Goal: Task Accomplishment & Management: Manage account settings

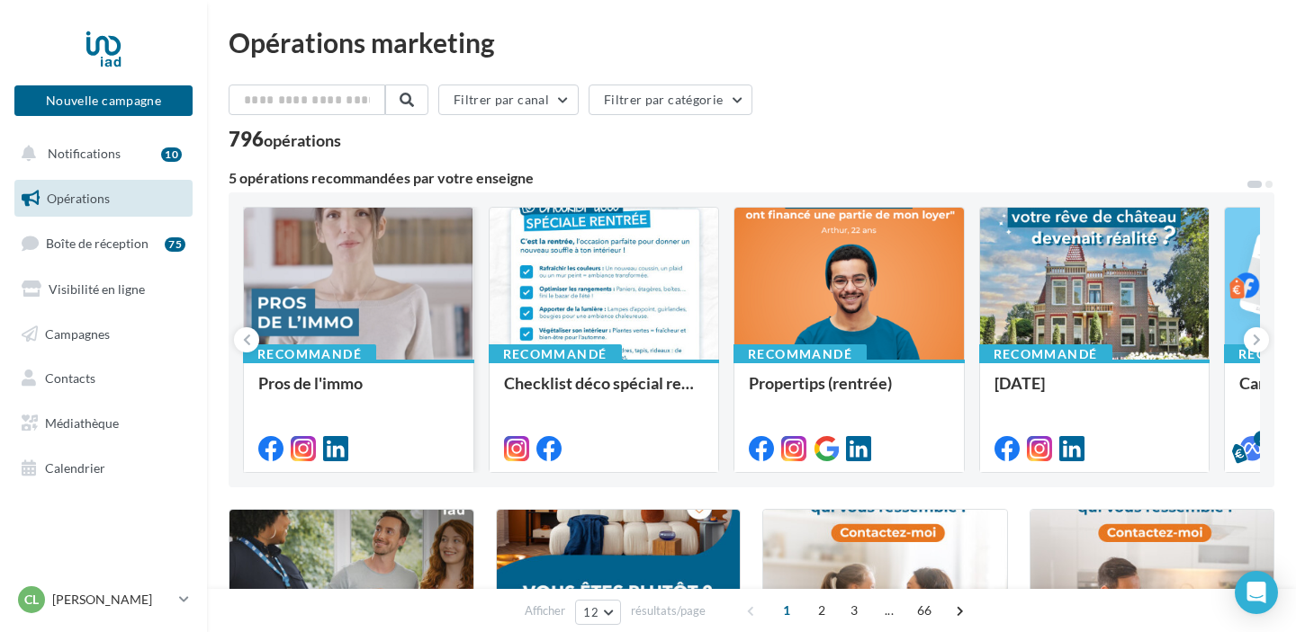
click at [368, 419] on div "Pros de l'immo" at bounding box center [358, 415] width 201 height 82
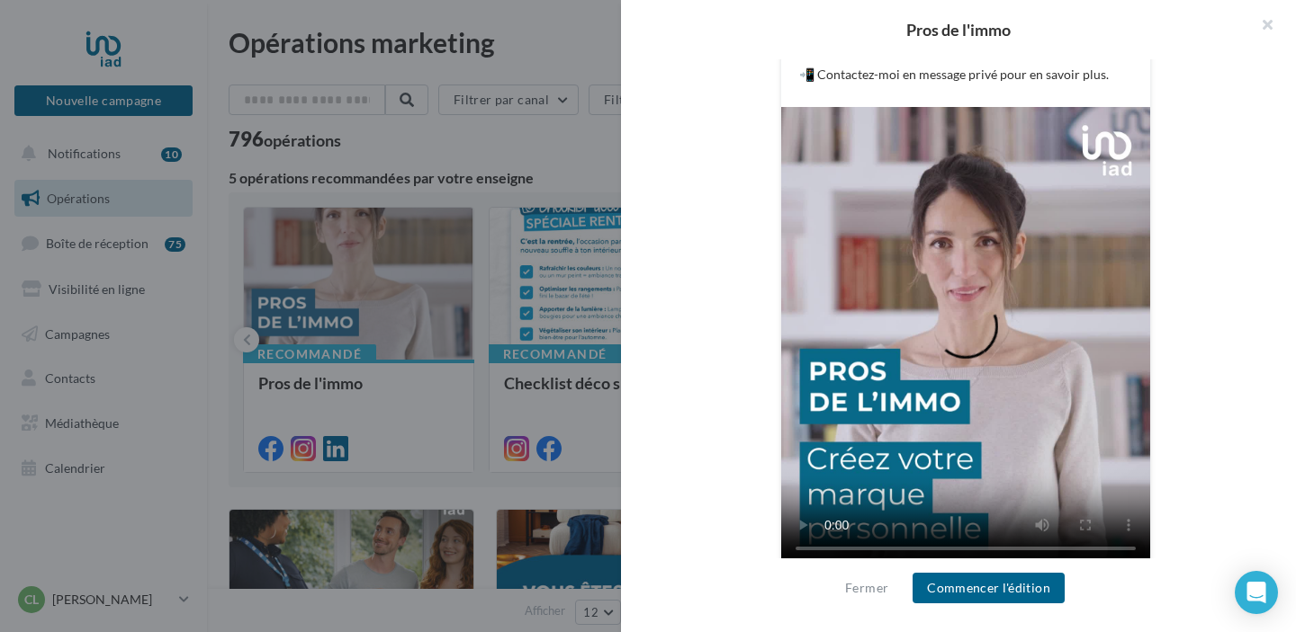
scroll to position [486, 0]
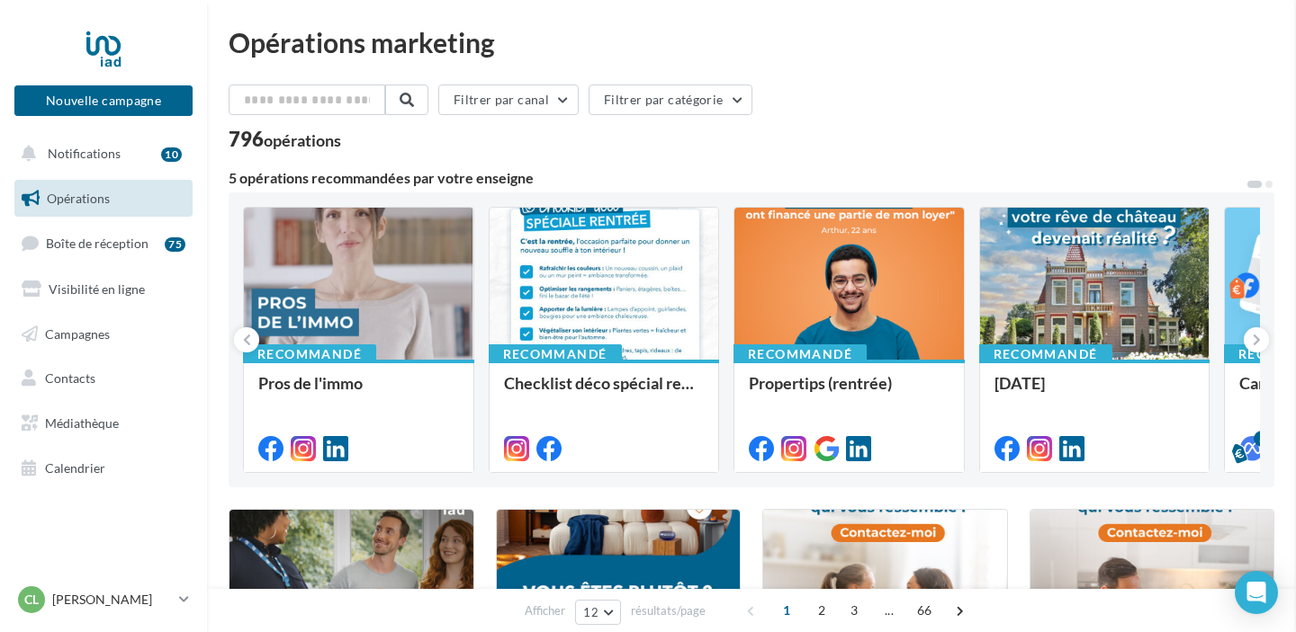
click at [155, 237] on link "Boîte de réception 75" at bounding box center [103, 243] width 185 height 39
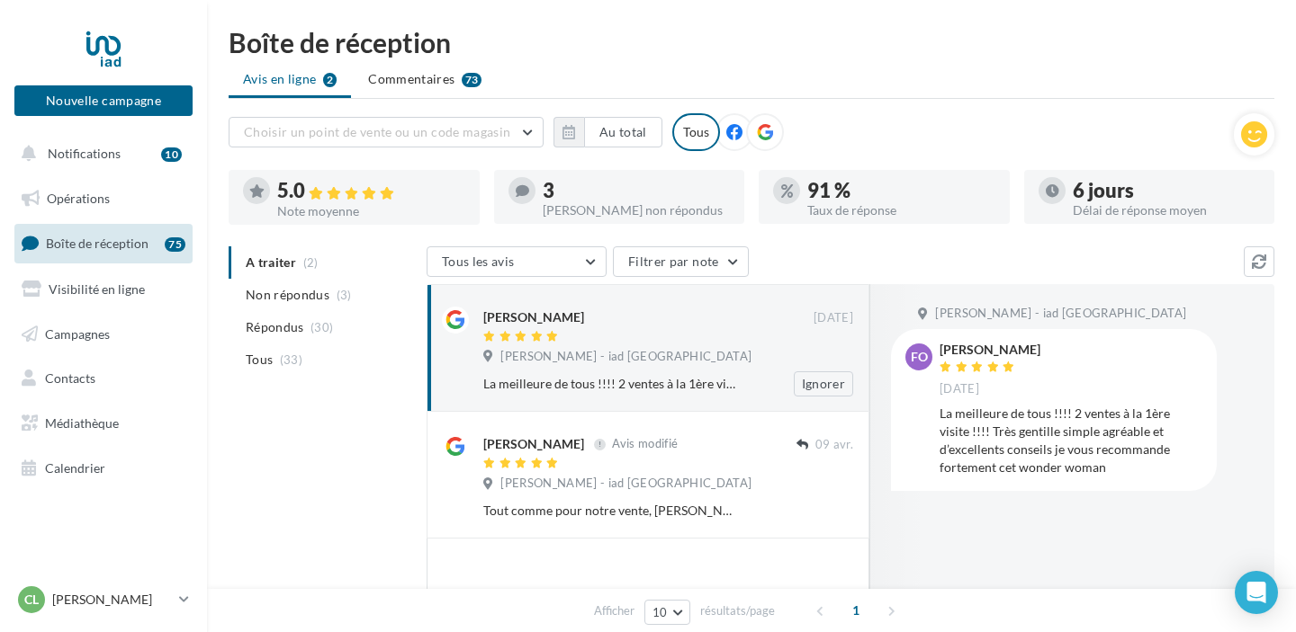
click at [704, 335] on div at bounding box center [648, 337] width 330 height 15
click at [336, 292] on span "(3)" at bounding box center [343, 295] width 15 height 14
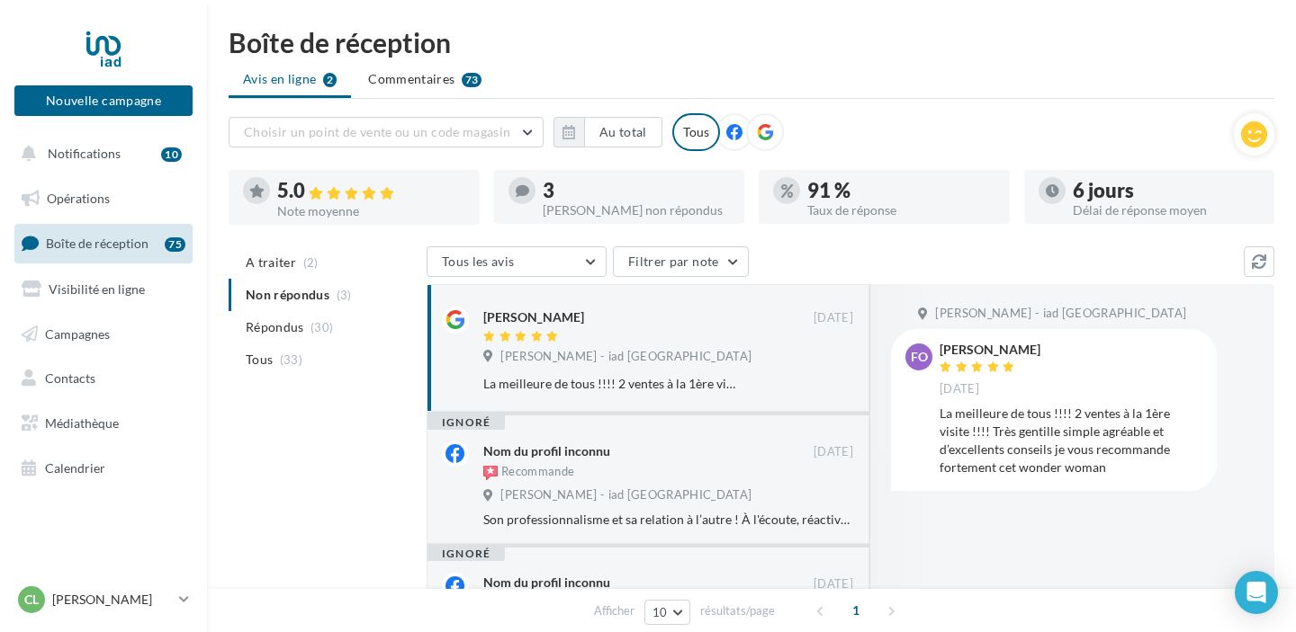
click at [731, 136] on icon at bounding box center [734, 132] width 16 height 16
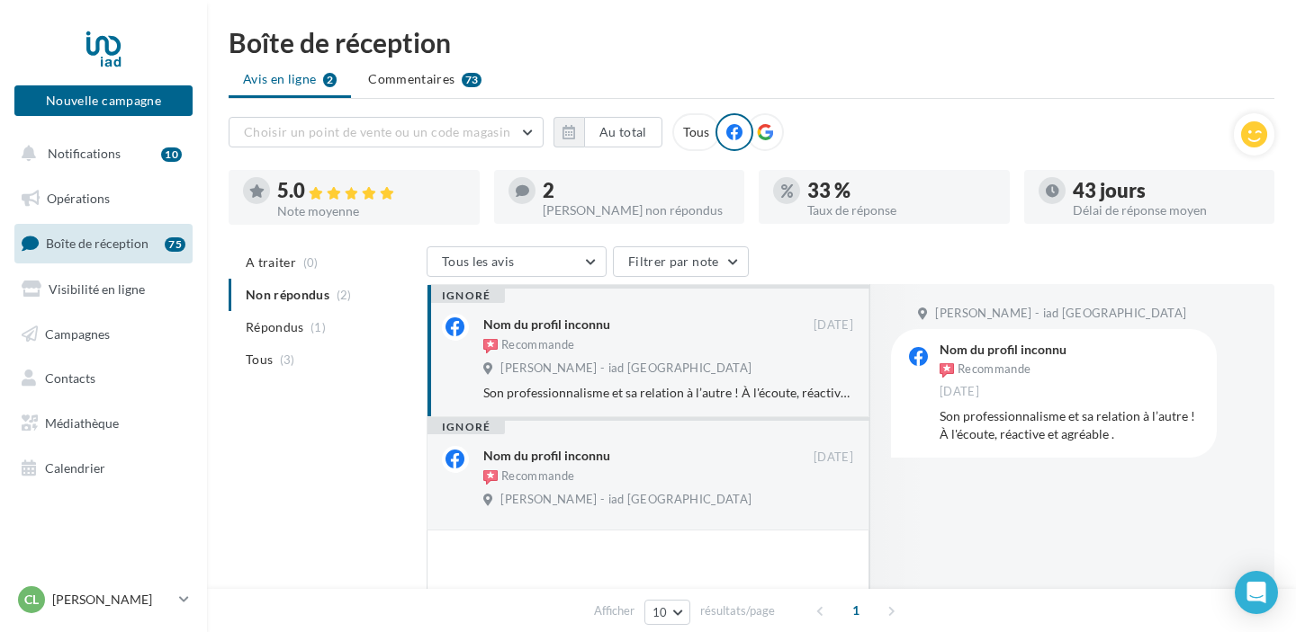
click at [766, 133] on icon at bounding box center [765, 132] width 16 height 16
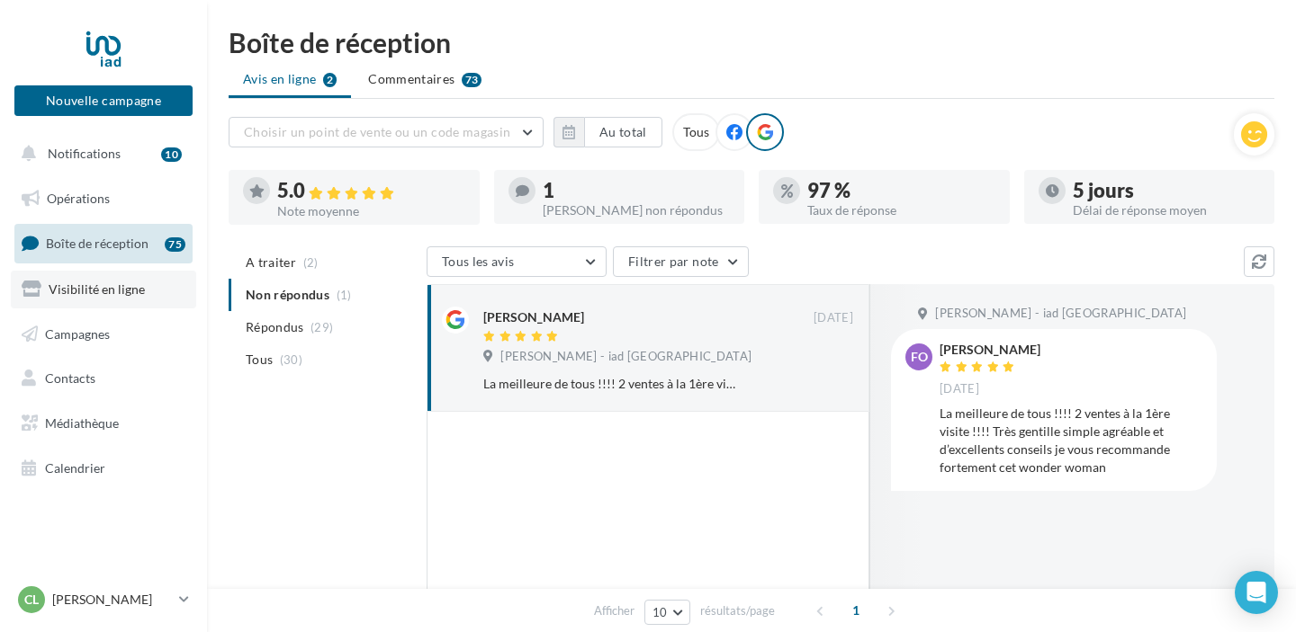
click at [121, 295] on span "Visibilité en ligne" at bounding box center [97, 289] width 96 height 15
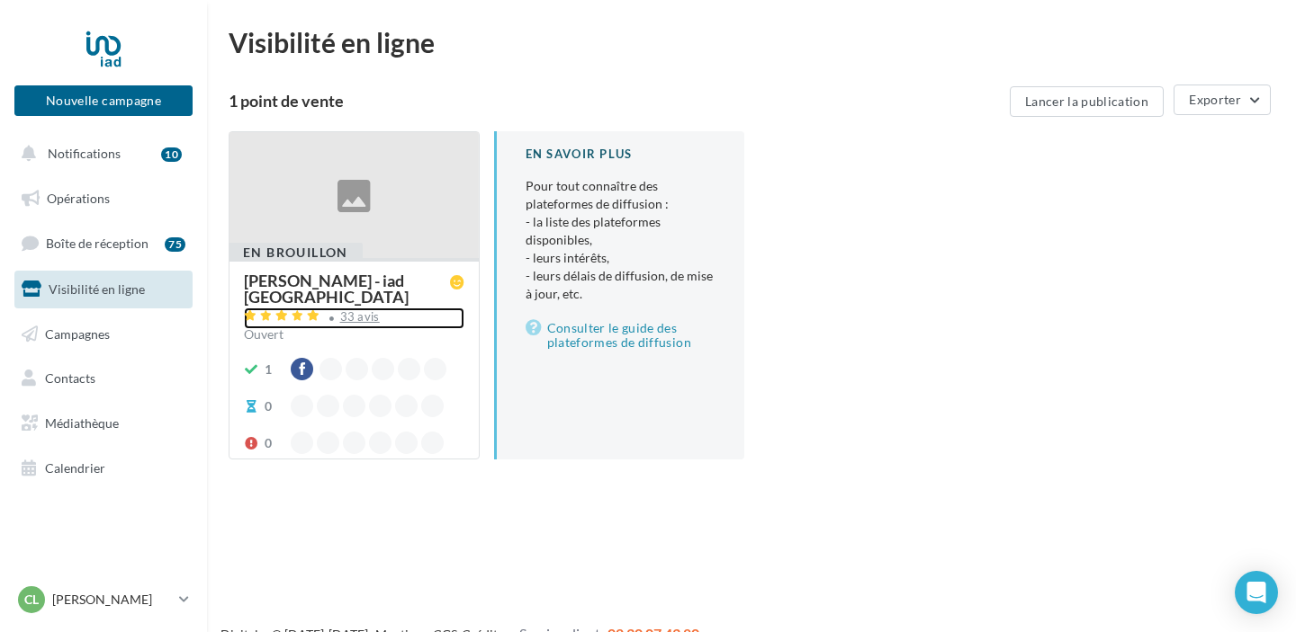
click at [359, 311] on div "33 avis" at bounding box center [360, 317] width 40 height 12
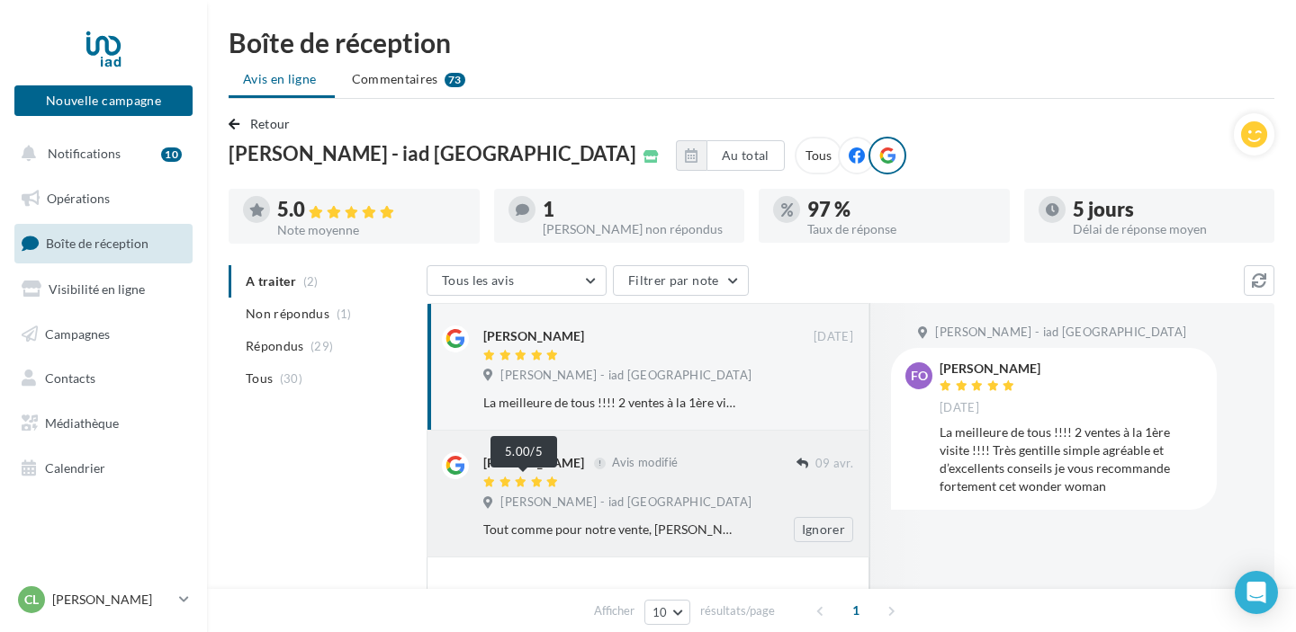
click at [552, 483] on icon at bounding box center [551, 482] width 13 height 11
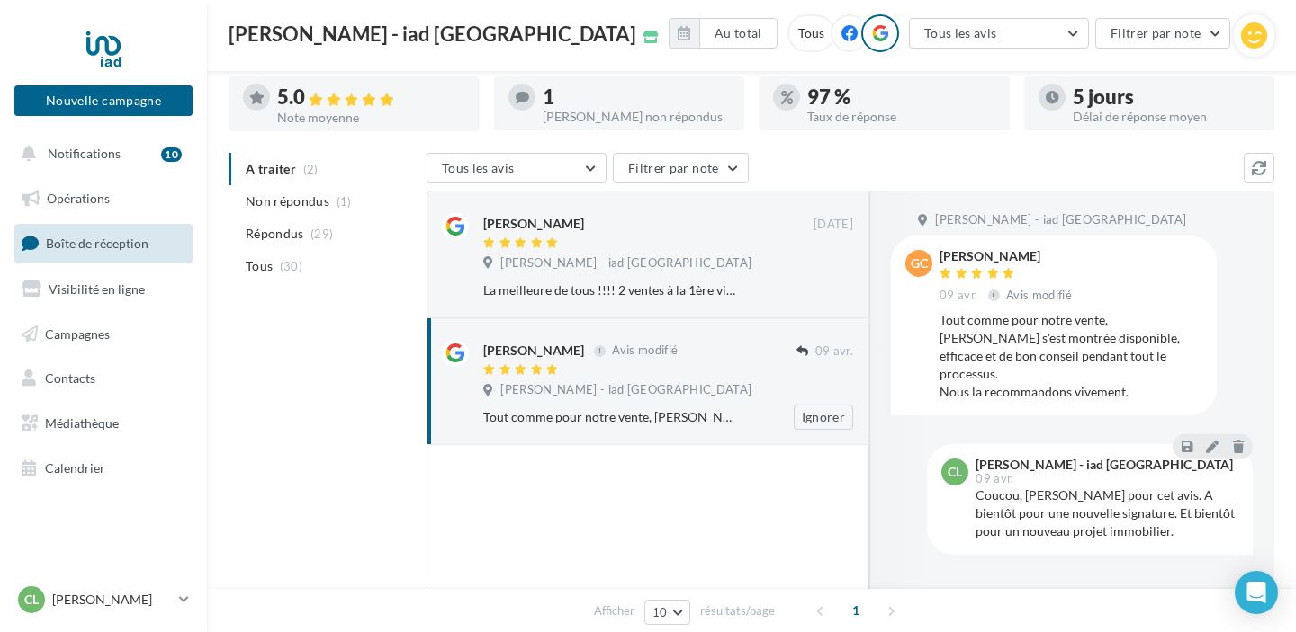
scroll to position [120, 0]
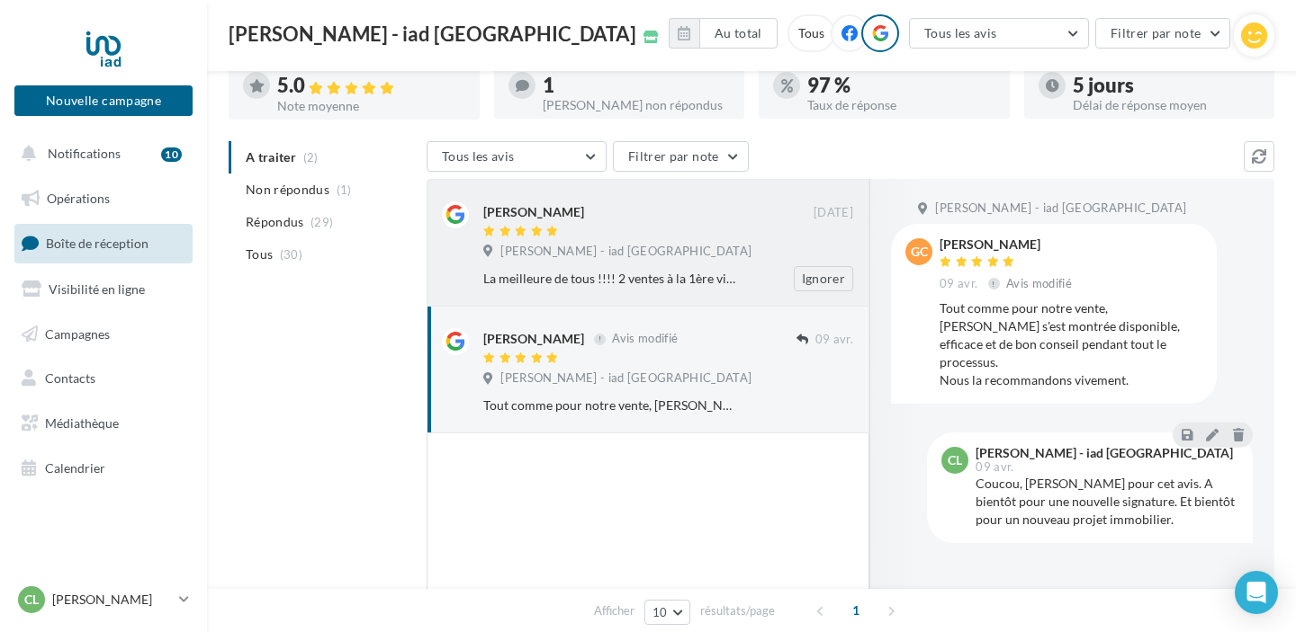
click at [623, 256] on span "Céline TIXIER - iad France" at bounding box center [625, 252] width 251 height 16
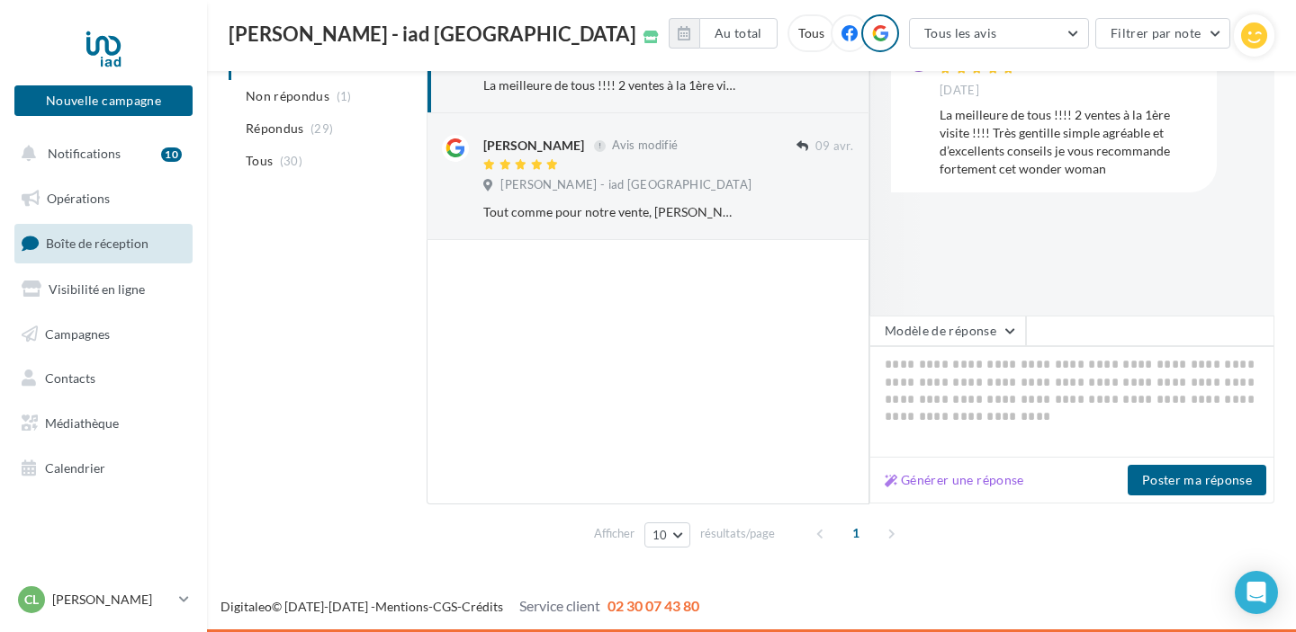
scroll to position [0, 0]
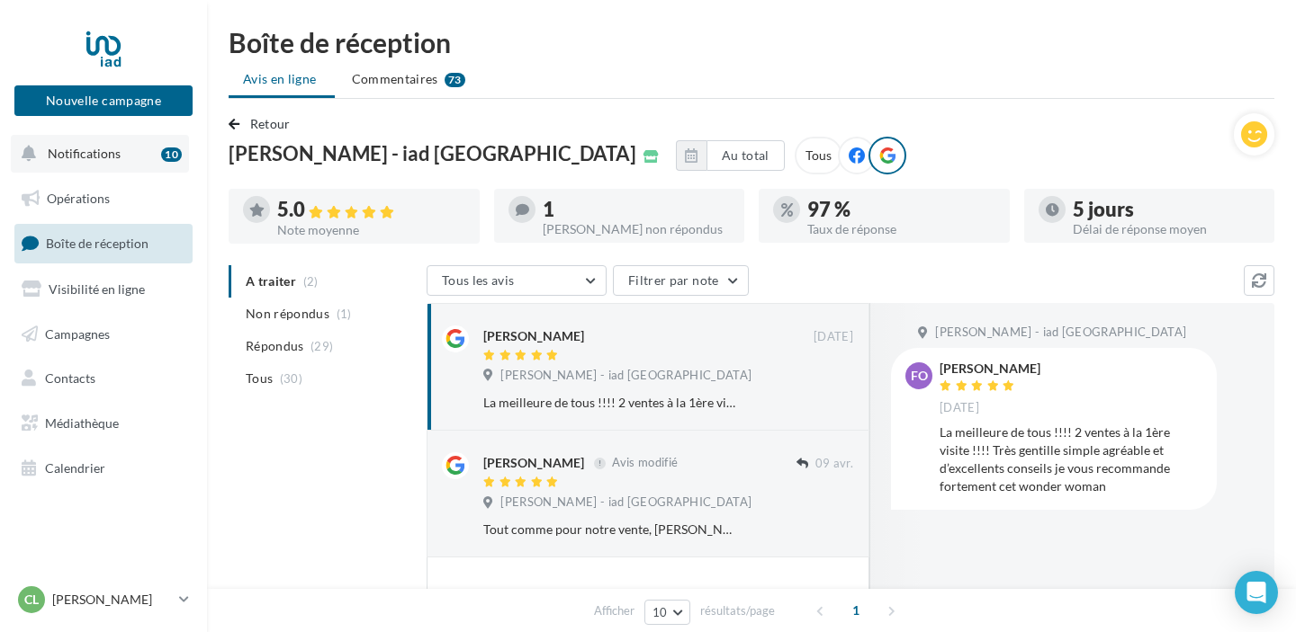
click at [105, 157] on span "Notifications" at bounding box center [84, 153] width 73 height 15
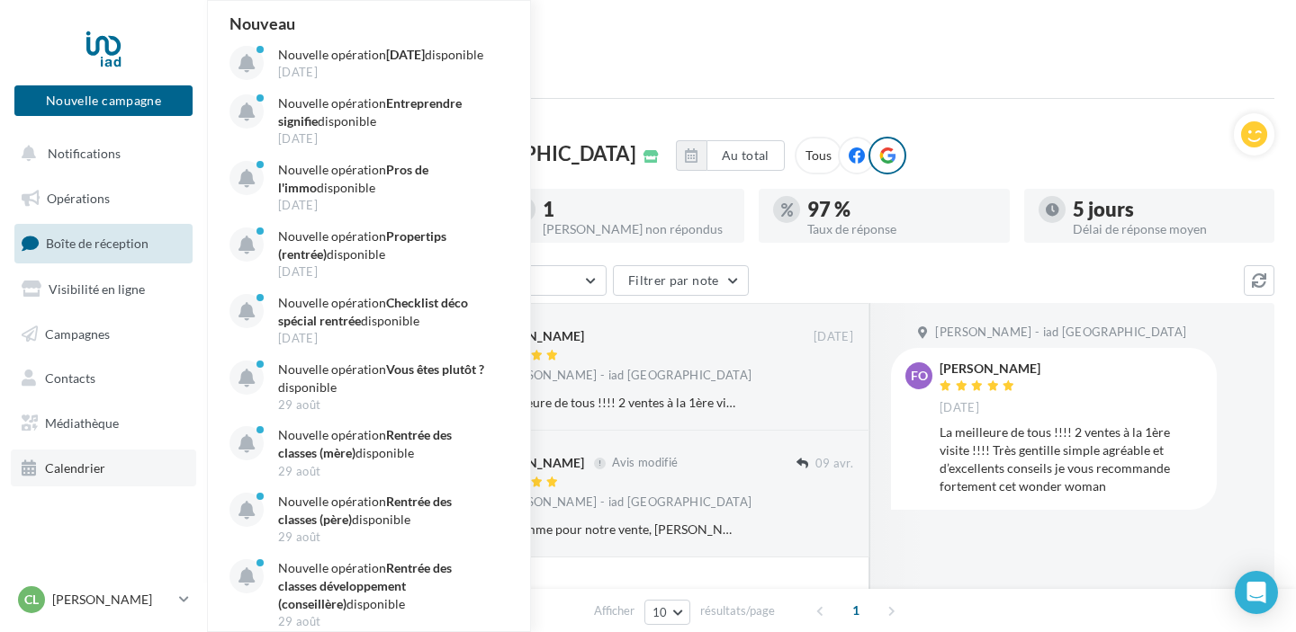
click at [120, 455] on link "Calendrier" at bounding box center [103, 469] width 185 height 38
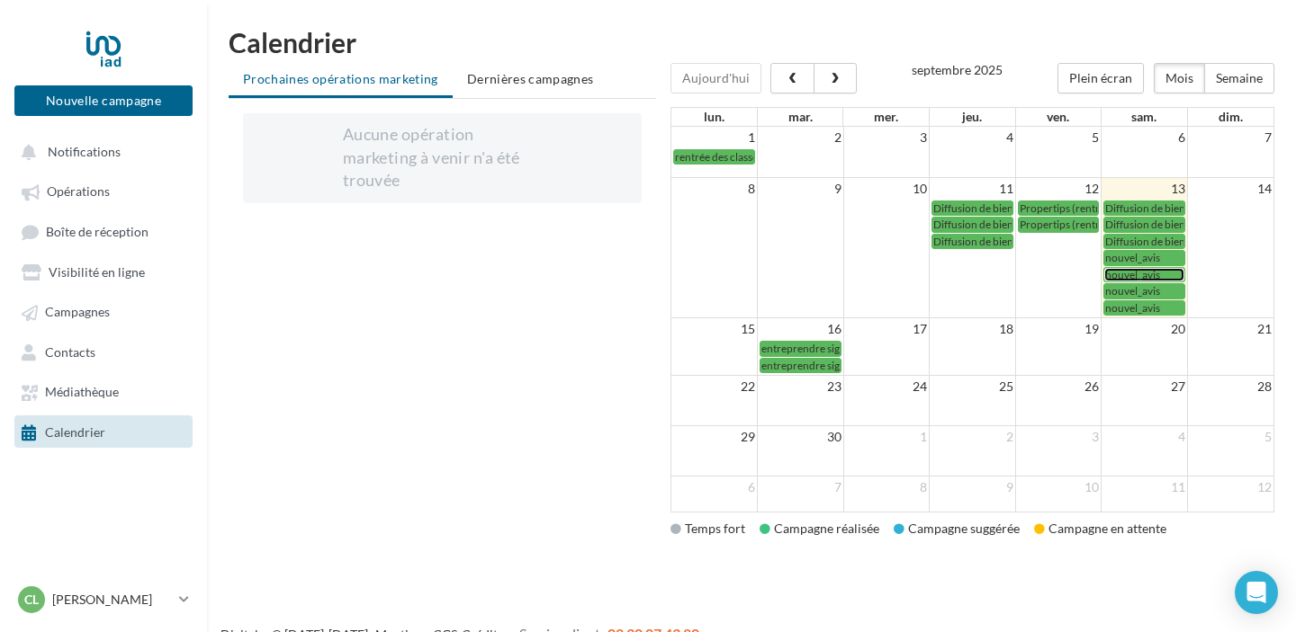
click at [1140, 274] on span "nouvel_avis" at bounding box center [1132, 274] width 55 height 13
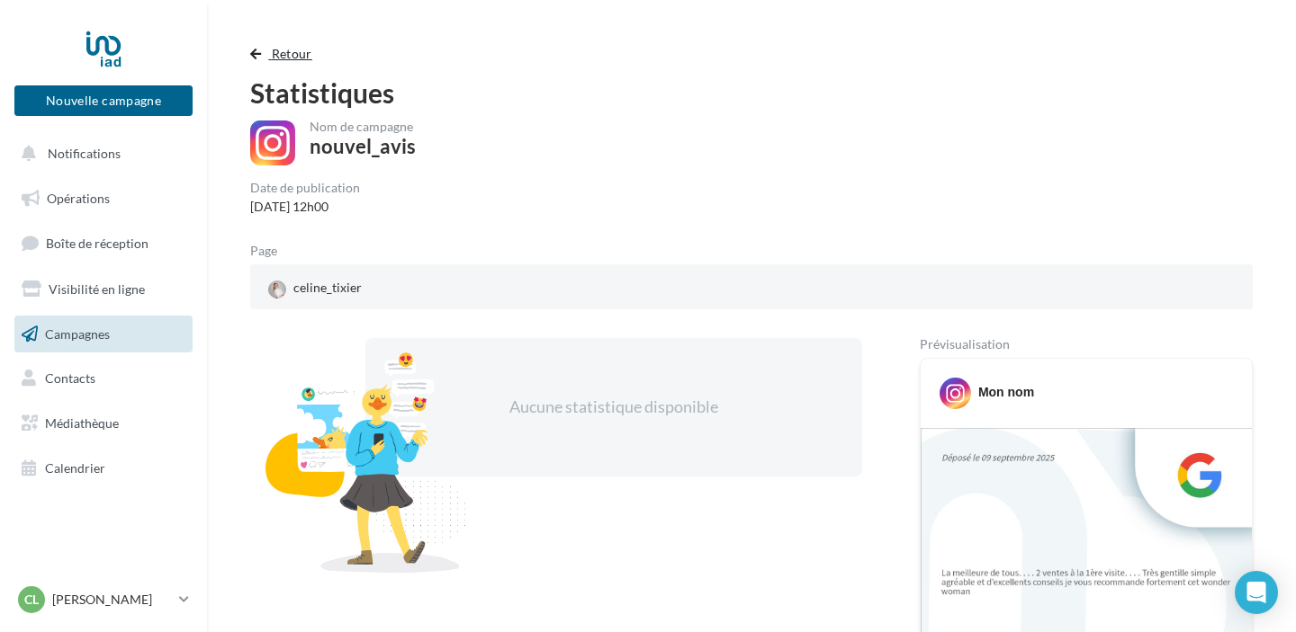
click at [283, 58] on span "Retour" at bounding box center [292, 53] width 40 height 15
click at [282, 52] on span "Retour" at bounding box center [292, 53] width 40 height 15
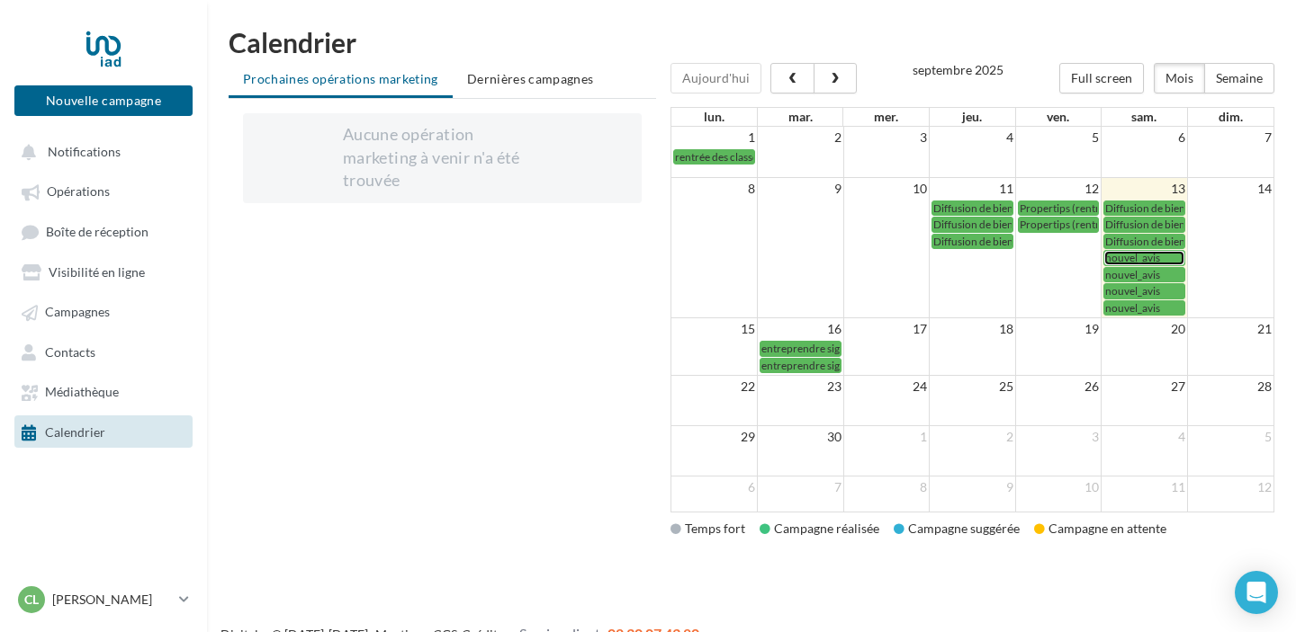
click at [1138, 256] on span "nouvel_avis" at bounding box center [1132, 257] width 55 height 13
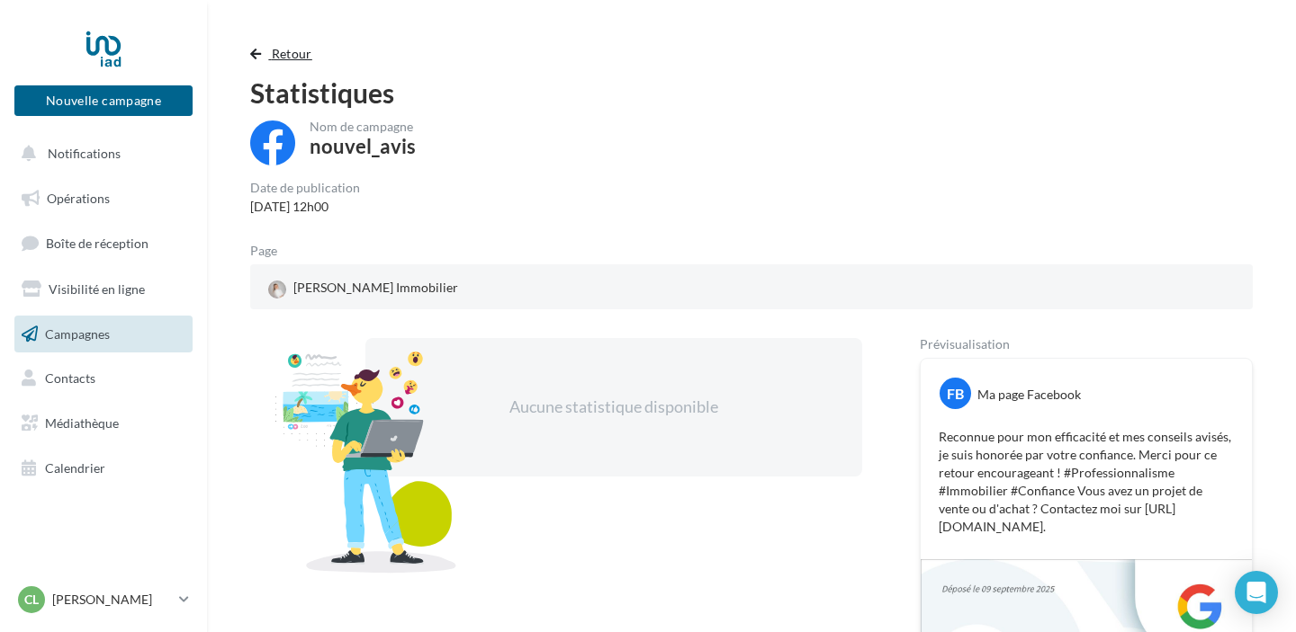
click at [265, 47] on button "Retour" at bounding box center [284, 54] width 69 height 22
click at [283, 52] on span "Retour" at bounding box center [292, 53] width 40 height 15
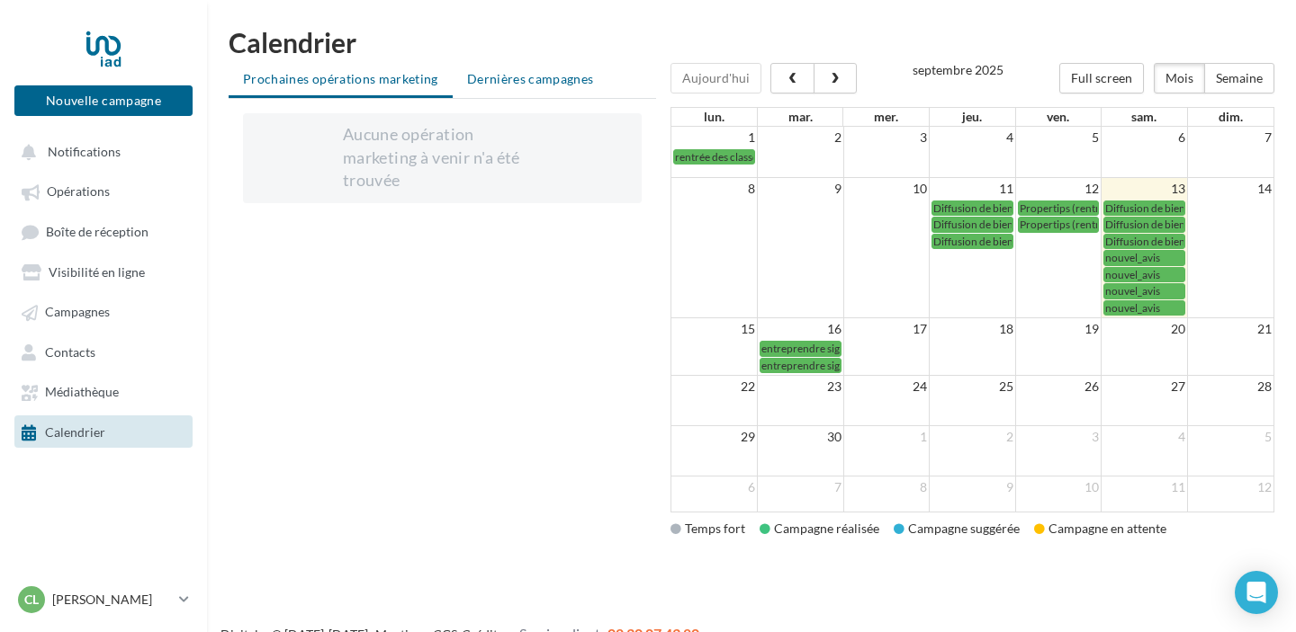
click at [532, 71] on span "Dernières campagnes" at bounding box center [530, 78] width 127 height 15
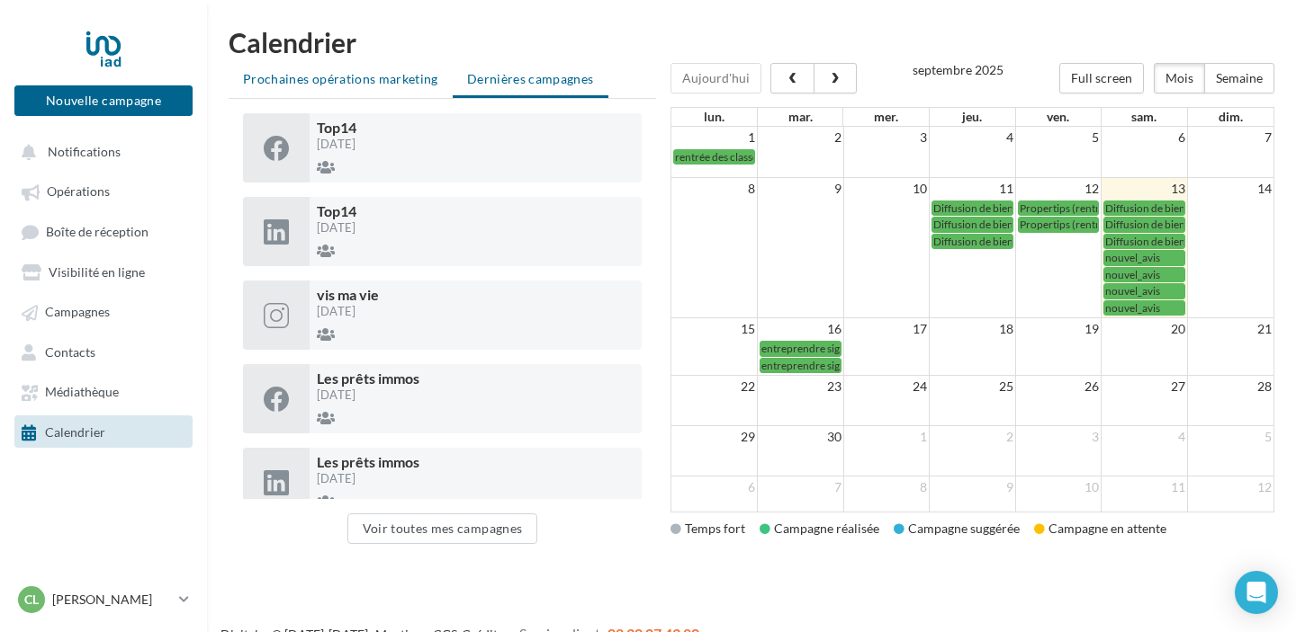
click at [396, 71] on span "Prochaines opérations marketing" at bounding box center [340, 78] width 195 height 15
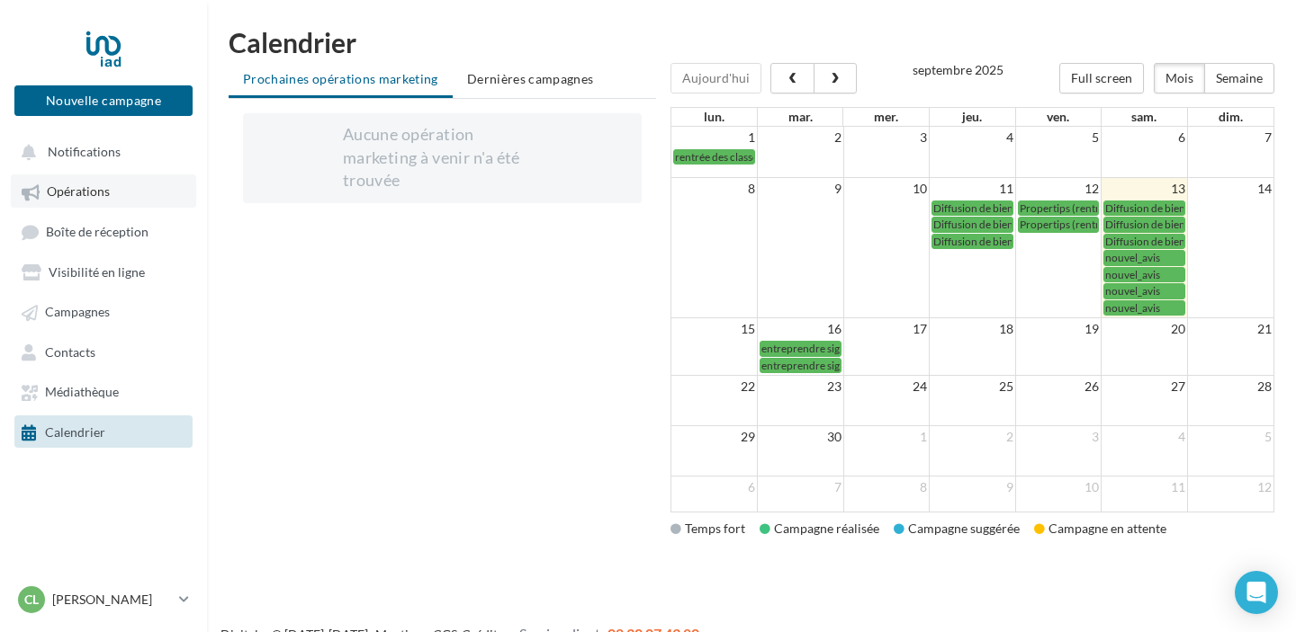
click at [111, 197] on link "Opérations" at bounding box center [103, 191] width 185 height 32
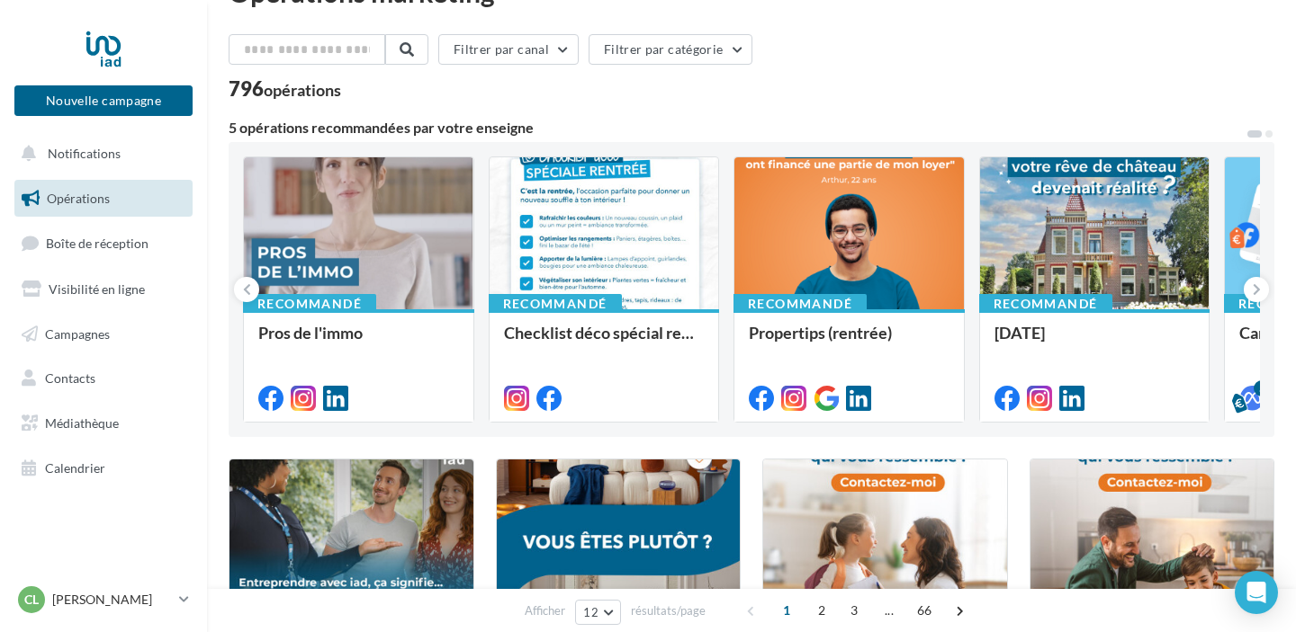
scroll to position [61, 0]
